Goal: Browse casually

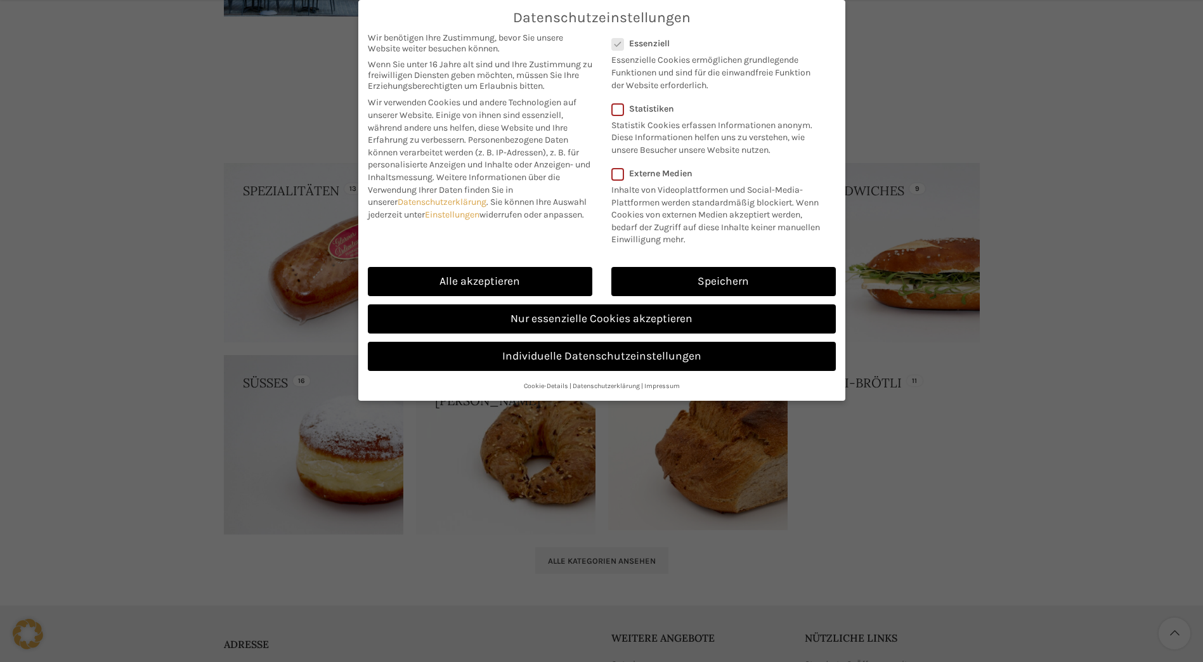
scroll to position [1078, 0]
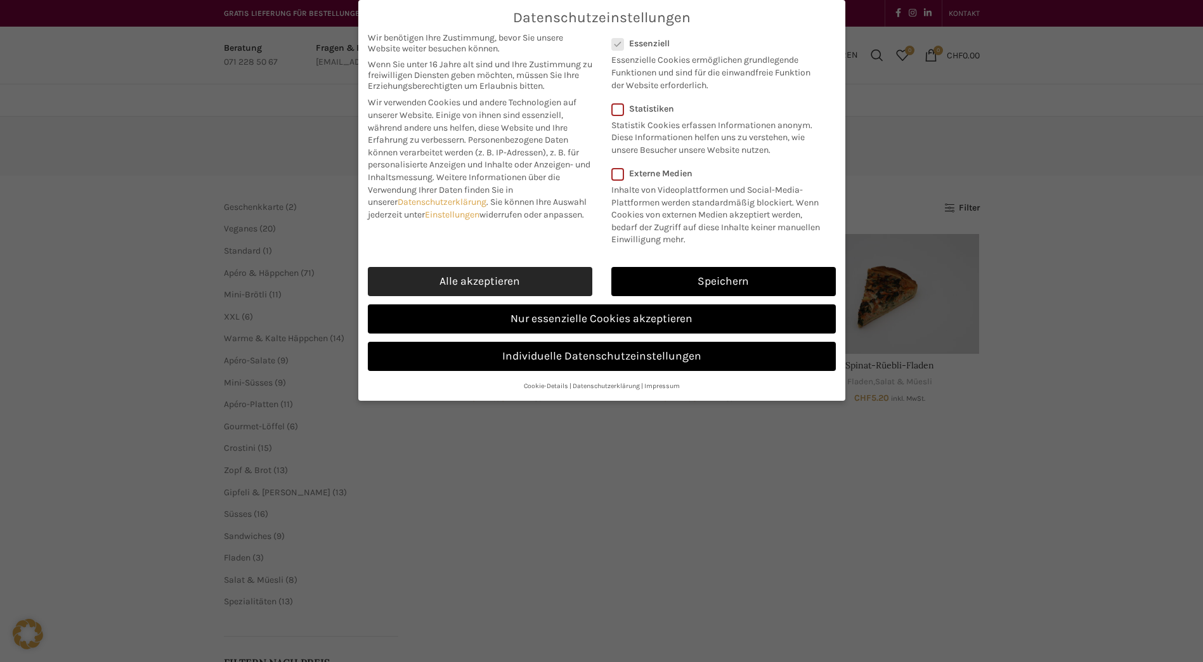
click at [524, 279] on link "Alle akzeptieren" at bounding box center [480, 281] width 224 height 29
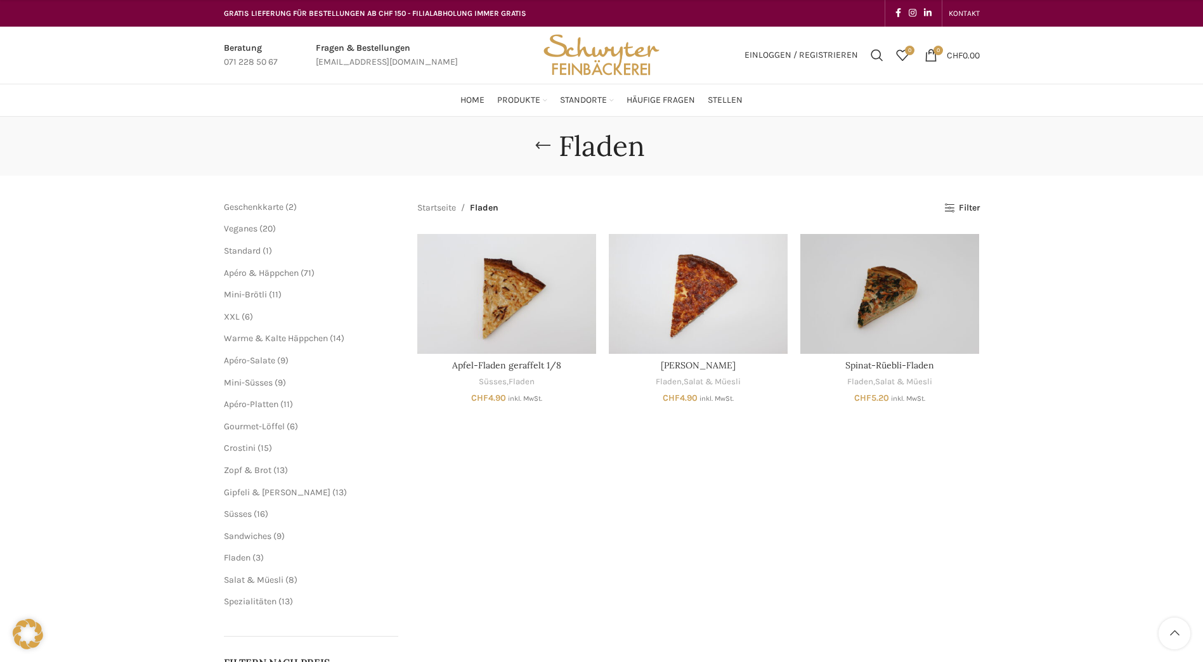
scroll to position [254, 0]
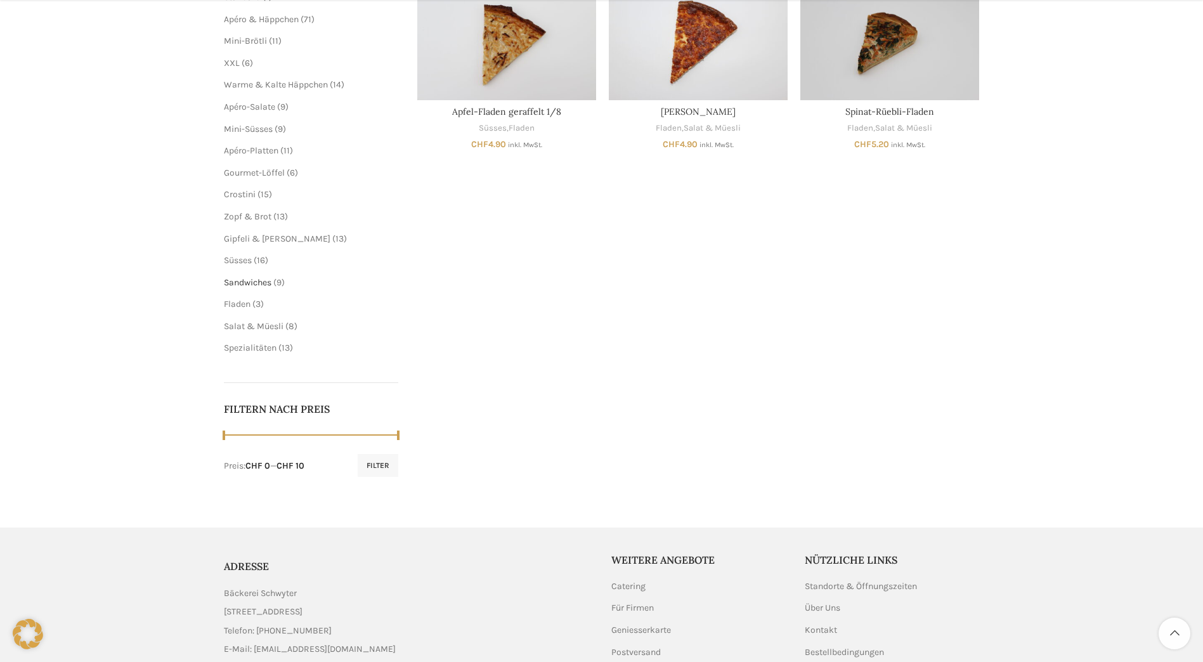
click at [243, 286] on span "Sandwiches" at bounding box center [248, 282] width 48 height 11
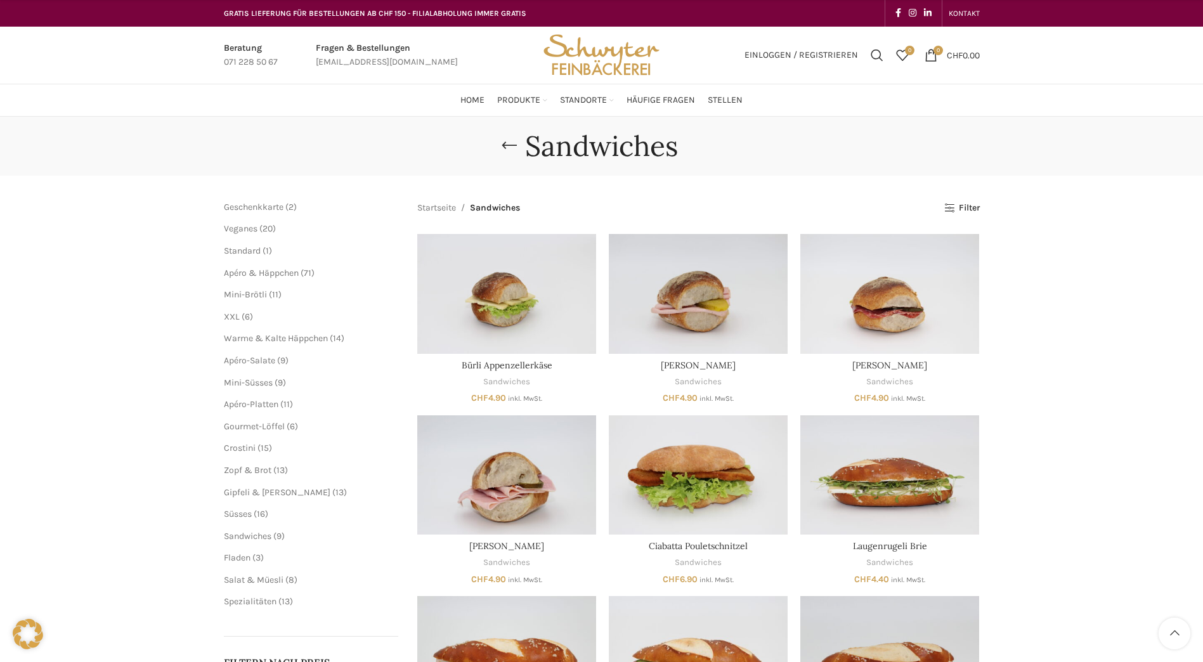
scroll to position [254, 0]
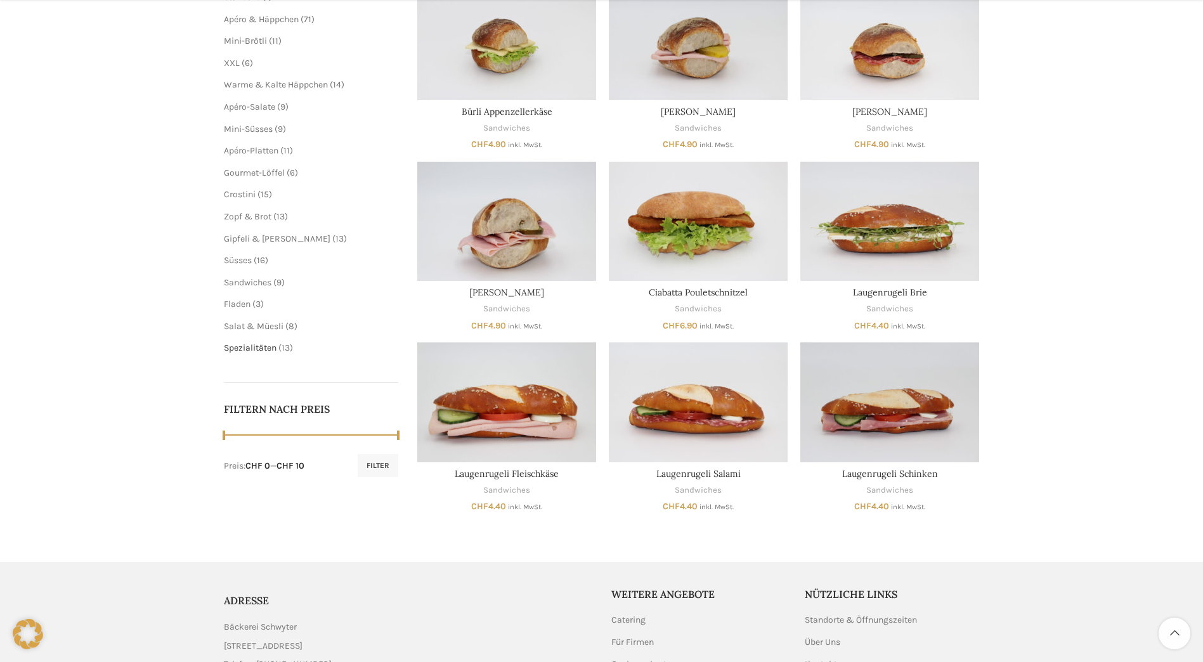
click at [248, 349] on span "Spezialitäten" at bounding box center [250, 347] width 53 height 11
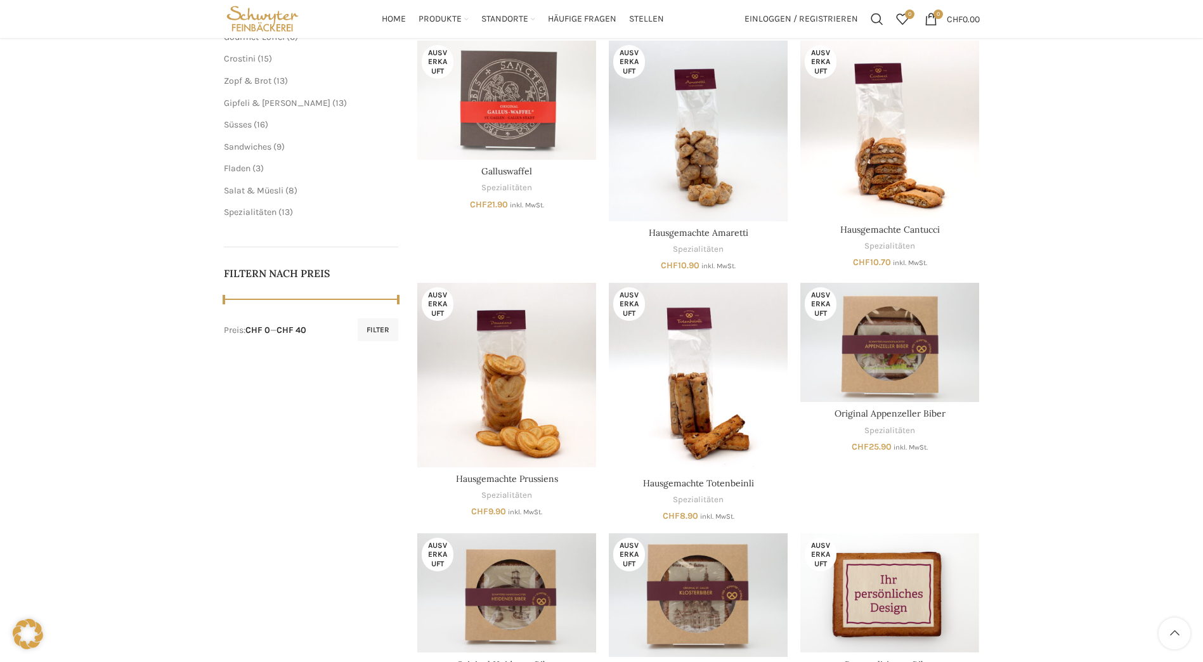
scroll to position [72, 0]
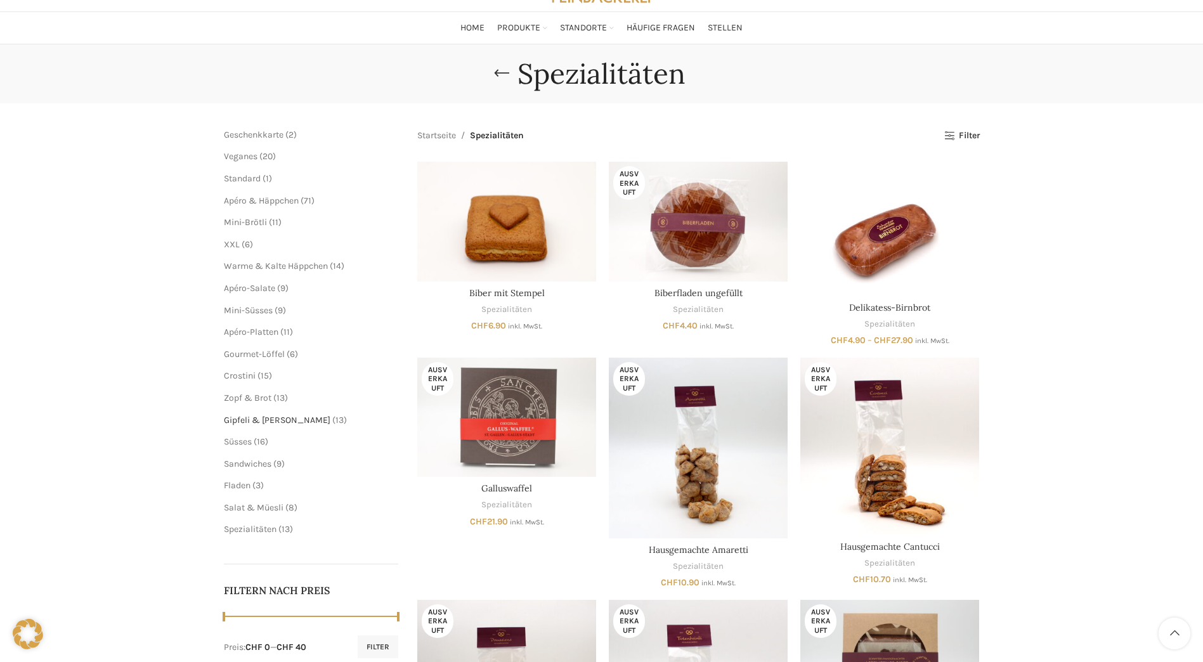
click at [253, 418] on span "Gipfeli & [PERSON_NAME]" at bounding box center [277, 420] width 107 height 11
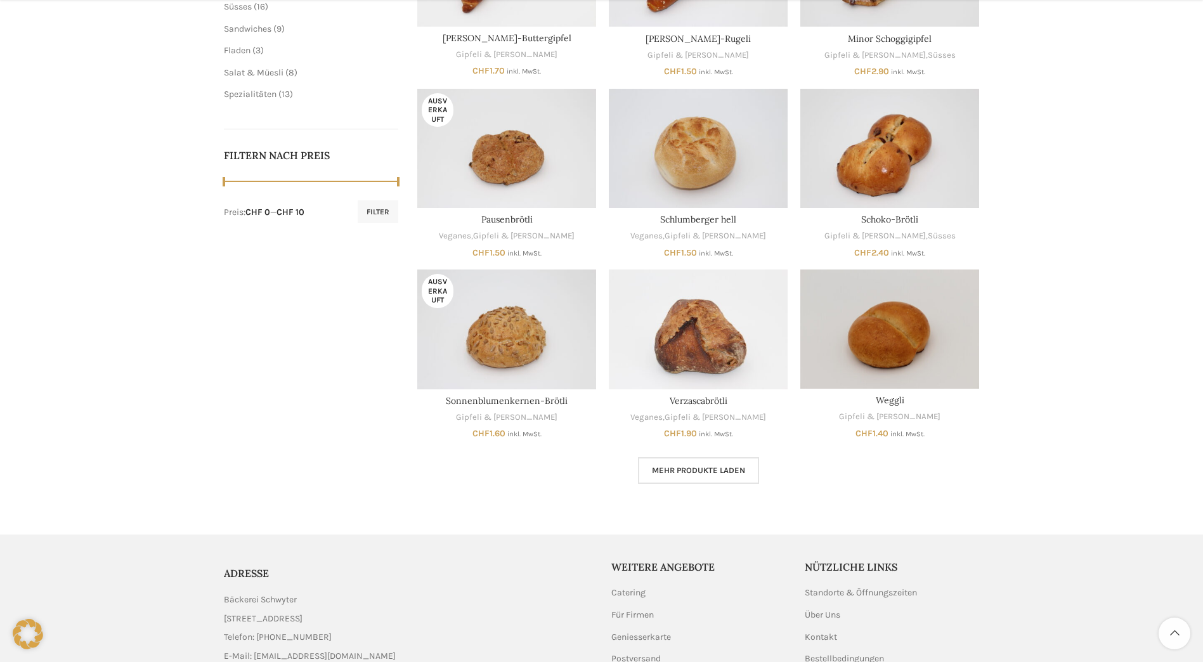
scroll to position [127, 0]
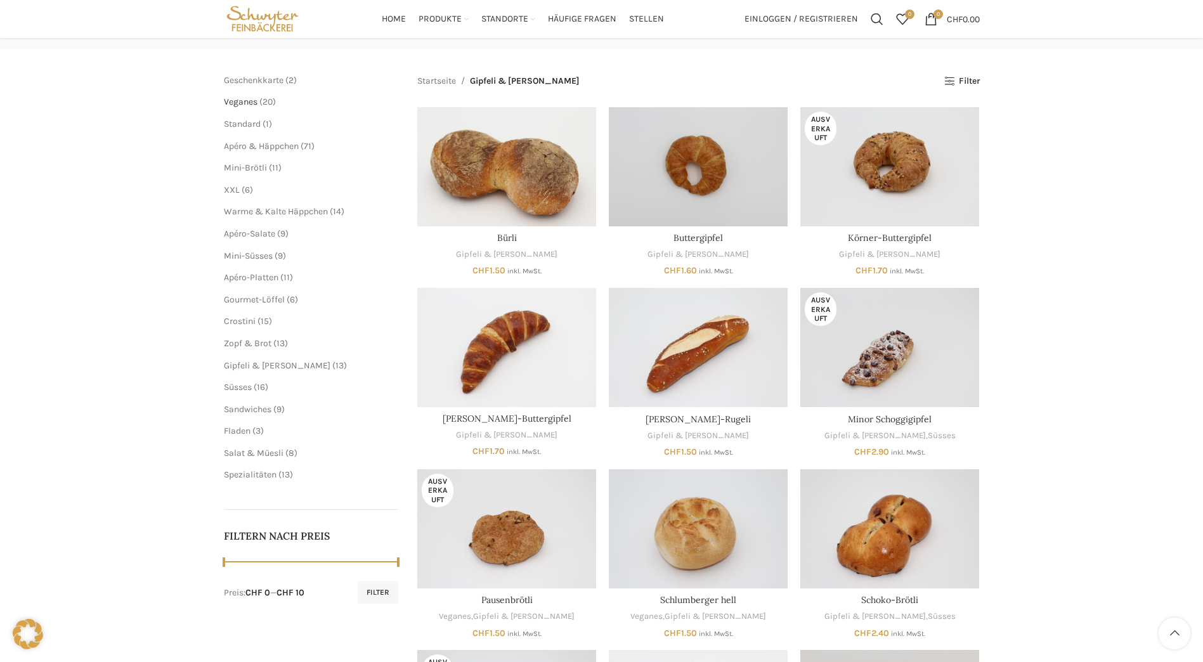
click at [254, 103] on span "Veganes" at bounding box center [241, 101] width 34 height 11
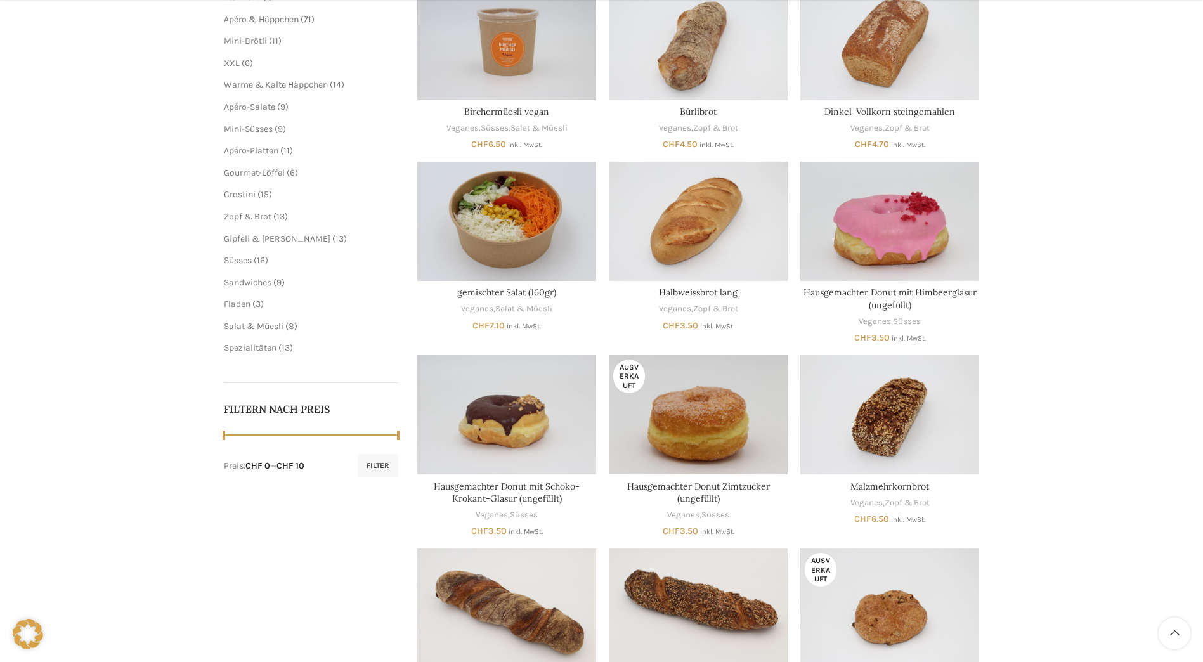
scroll to position [571, 0]
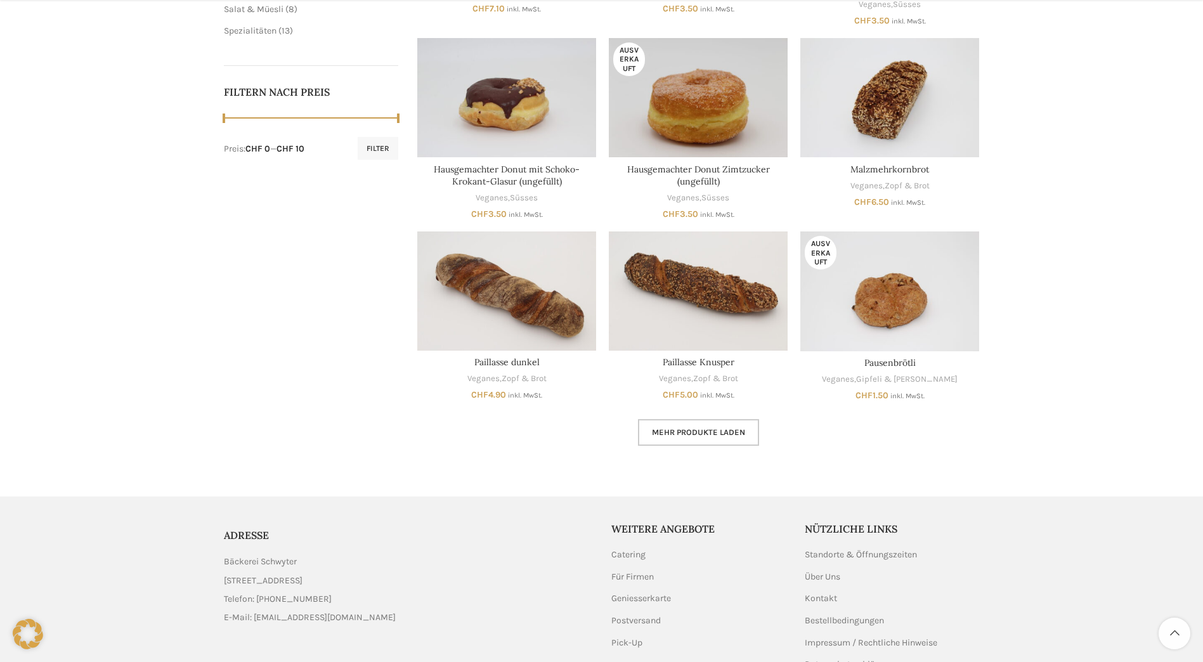
click at [745, 428] on link "Mehr Produkte laden" at bounding box center [698, 432] width 121 height 27
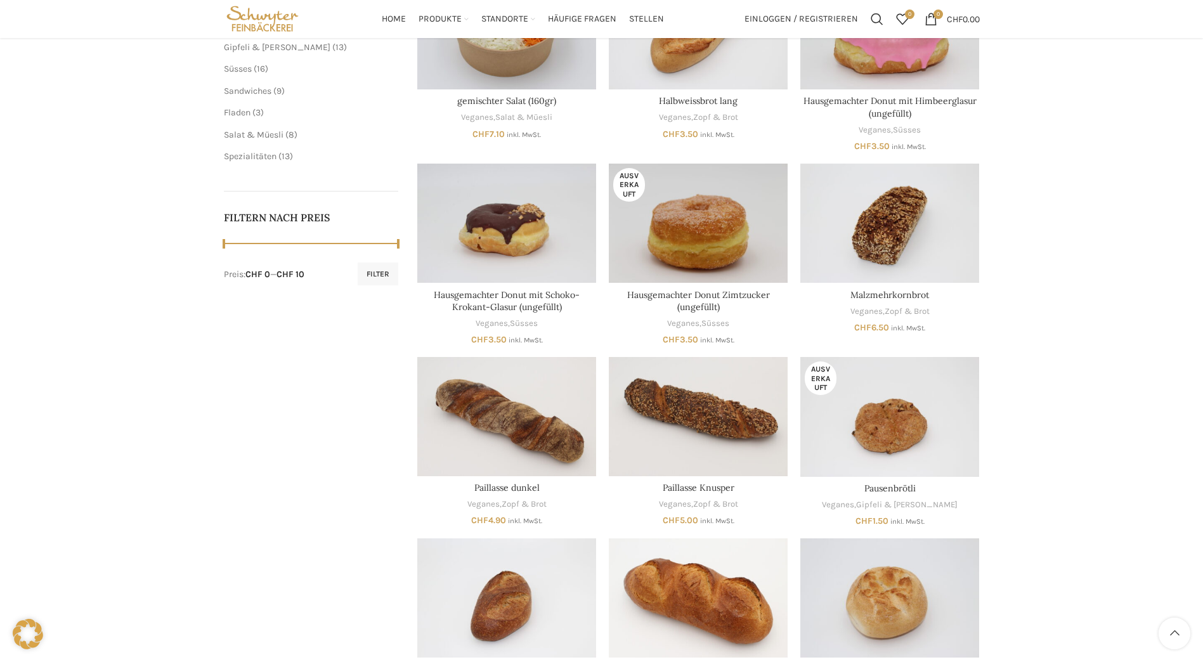
scroll to position [128, 0]
